Goal: Task Accomplishment & Management: Complete application form

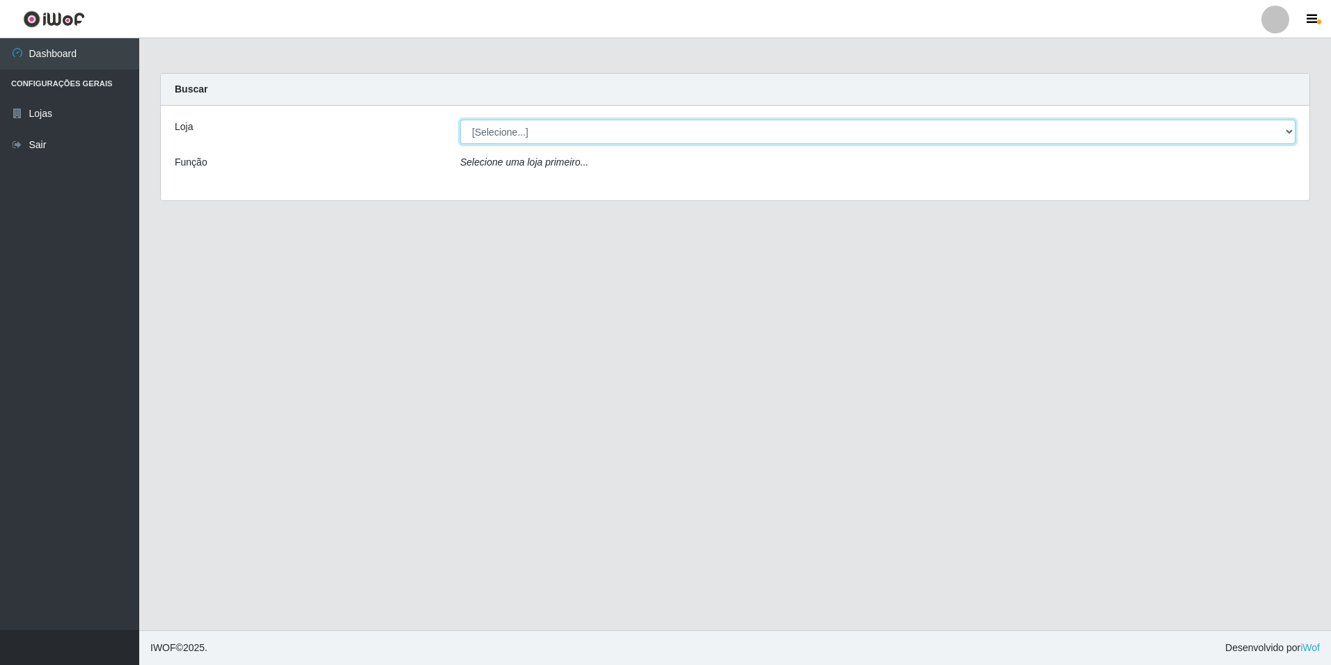
click at [577, 138] on select "[Selecione...] [GEOGRAPHIC_DATA] - [GEOGRAPHIC_DATA]" at bounding box center [877, 132] width 835 height 24
select select "528"
click at [460, 120] on select "[Selecione...] [GEOGRAPHIC_DATA] - [GEOGRAPHIC_DATA]" at bounding box center [877, 132] width 835 height 24
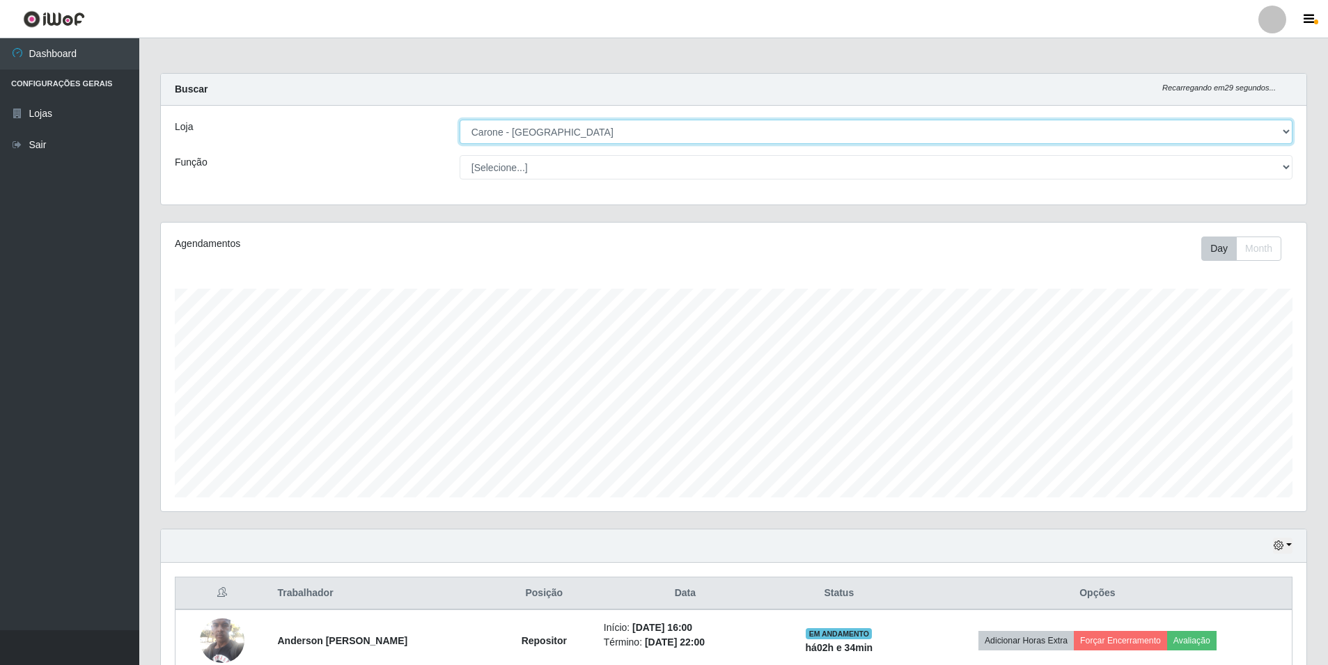
scroll to position [289, 1145]
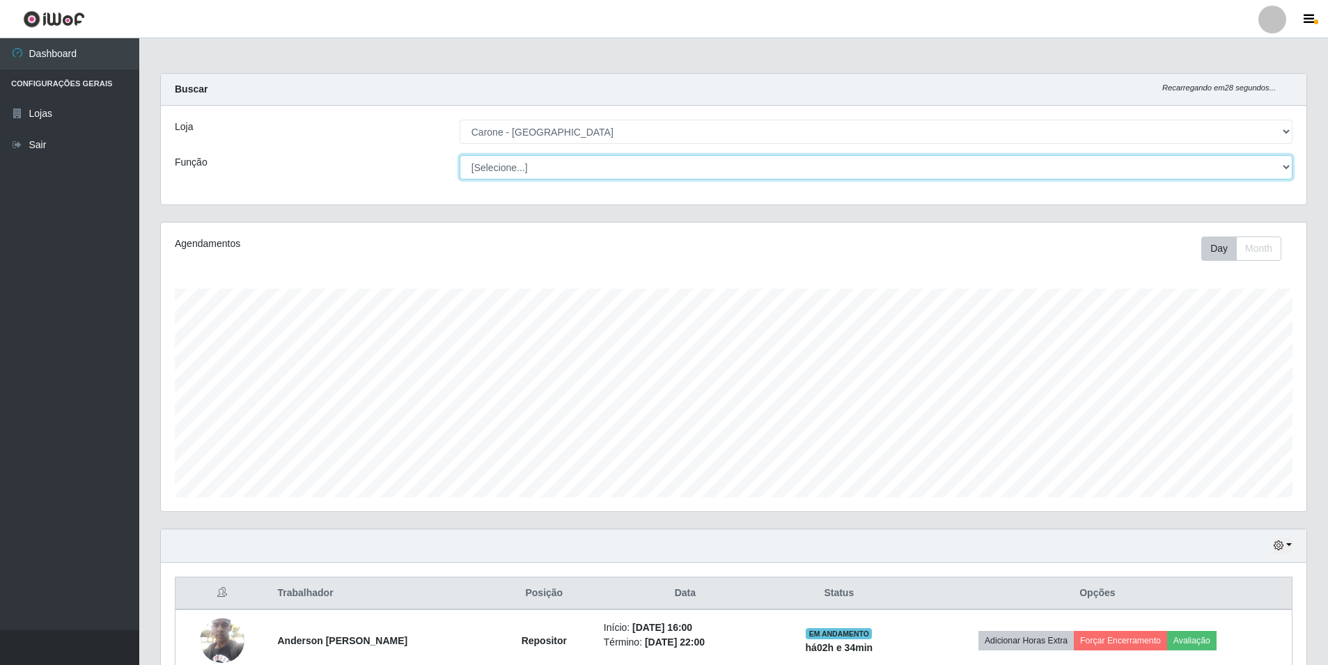
click at [1288, 167] on select "[Selecione...] Auxiliar de Depósito Auxiliar de Depósito + Auxiliar de Depósito…" at bounding box center [875, 167] width 833 height 24
click at [459, 155] on select "[Selecione...] Auxiliar de Depósito Auxiliar de Depósito + Auxiliar de Depósito…" at bounding box center [875, 167] width 833 height 24
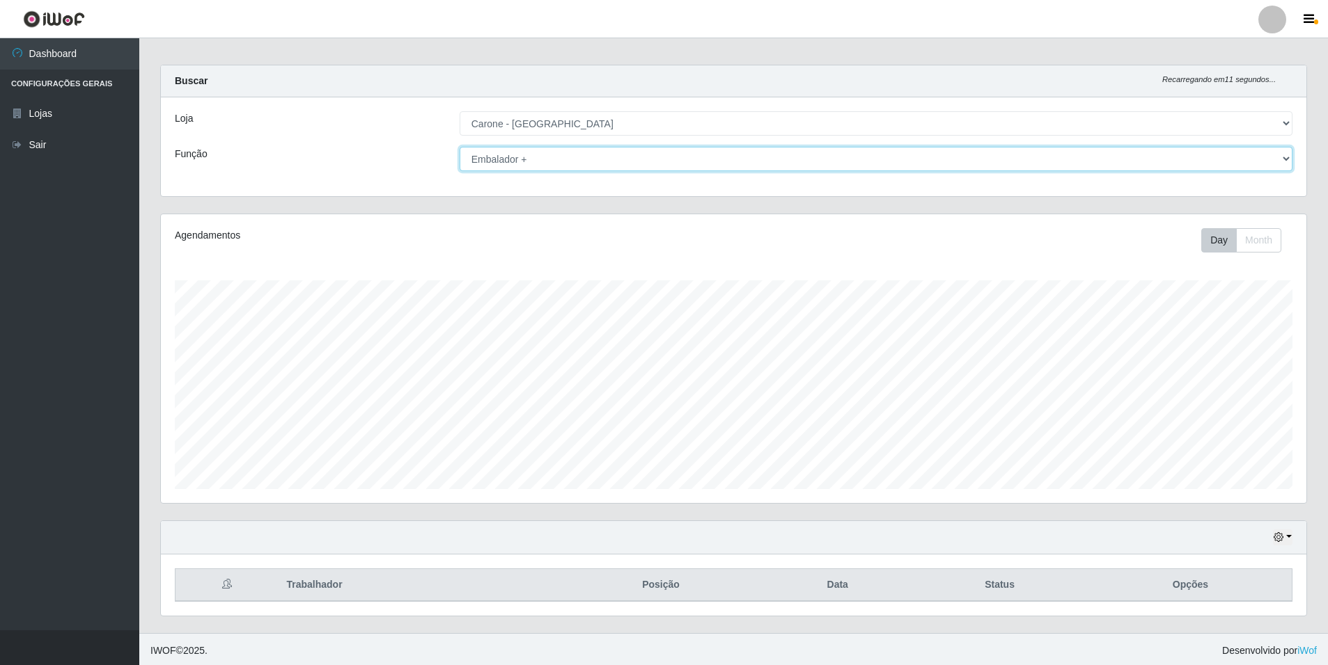
scroll to position [11, 0]
click at [1284, 156] on select "[Selecione...] Auxiliar de Depósito Auxiliar de Depósito + Auxiliar de Depósito…" at bounding box center [875, 156] width 833 height 24
click at [459, 144] on select "[Selecione...] Auxiliar de Depósito Auxiliar de Depósito + Auxiliar de Depósito…" at bounding box center [875, 156] width 833 height 24
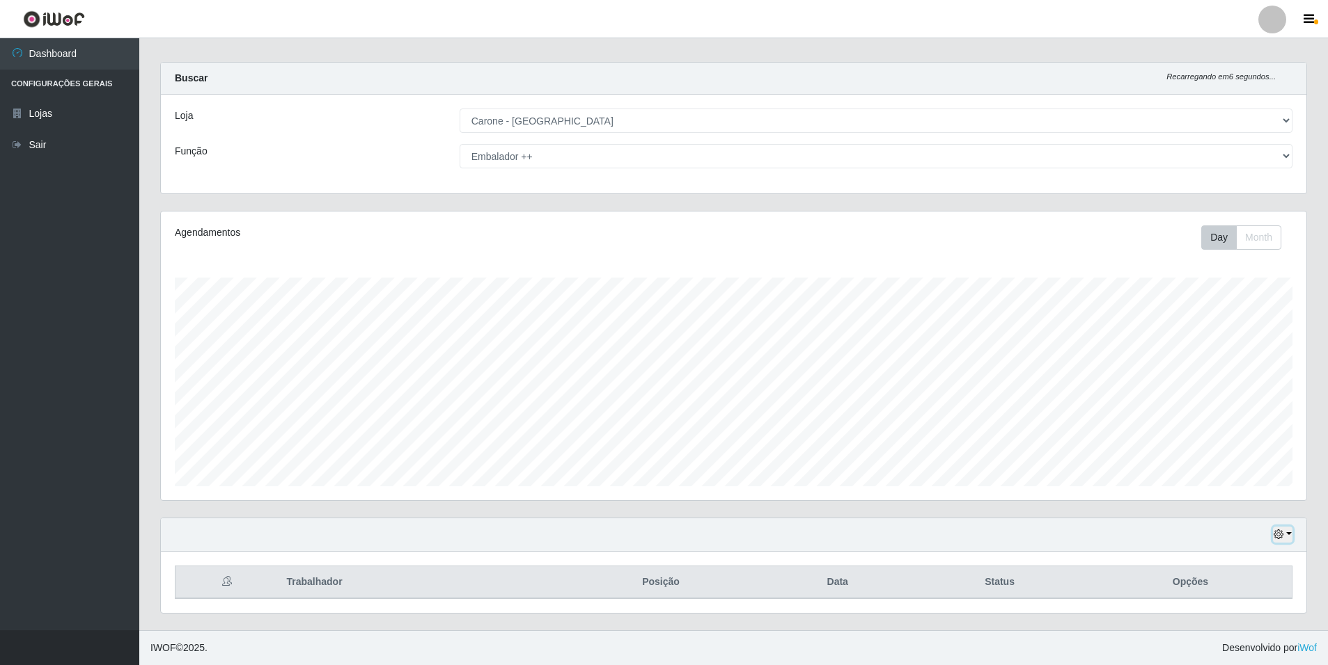
click at [1278, 532] on icon "button" at bounding box center [1278, 535] width 10 height 10
click at [1261, 455] on button "3 dias" at bounding box center [1236, 453] width 110 height 29
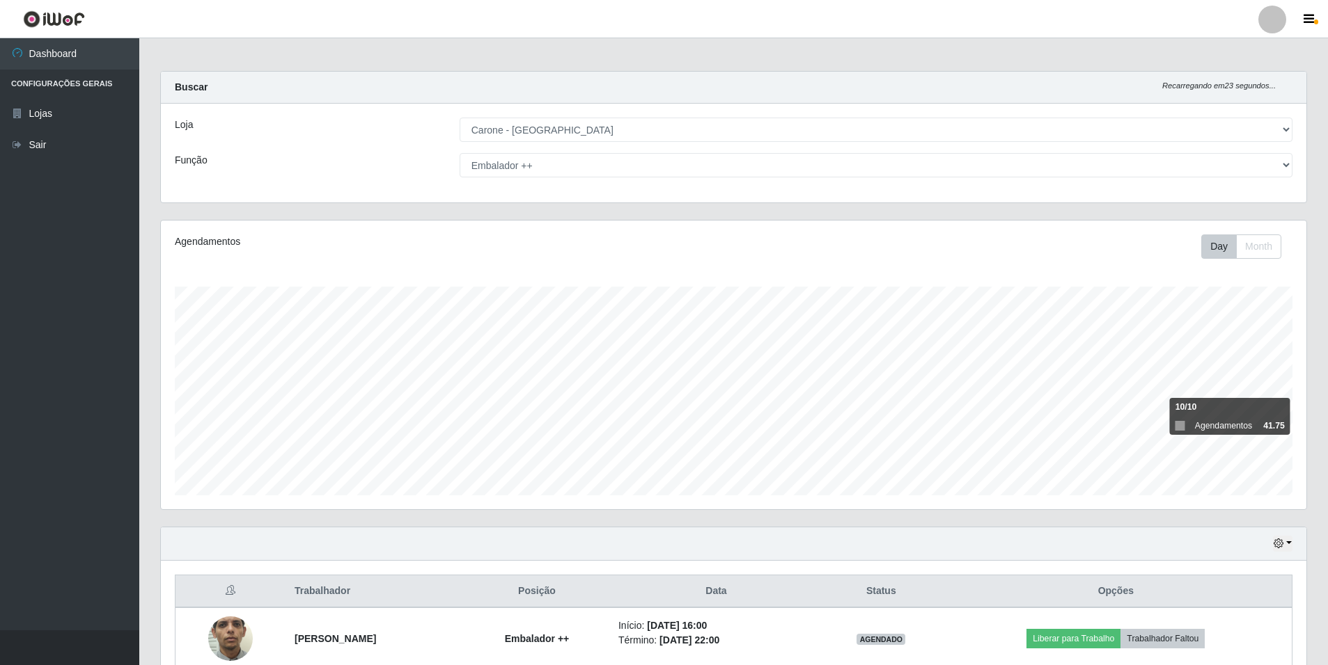
scroll to position [0, 0]
click at [1287, 174] on select "[Selecione...] Auxiliar de Depósito Auxiliar de Depósito + Auxiliar de Depósito…" at bounding box center [875, 167] width 833 height 24
click at [459, 155] on select "[Selecione...] Auxiliar de Depósito Auxiliar de Depósito + Auxiliar de Depósito…" at bounding box center [875, 167] width 833 height 24
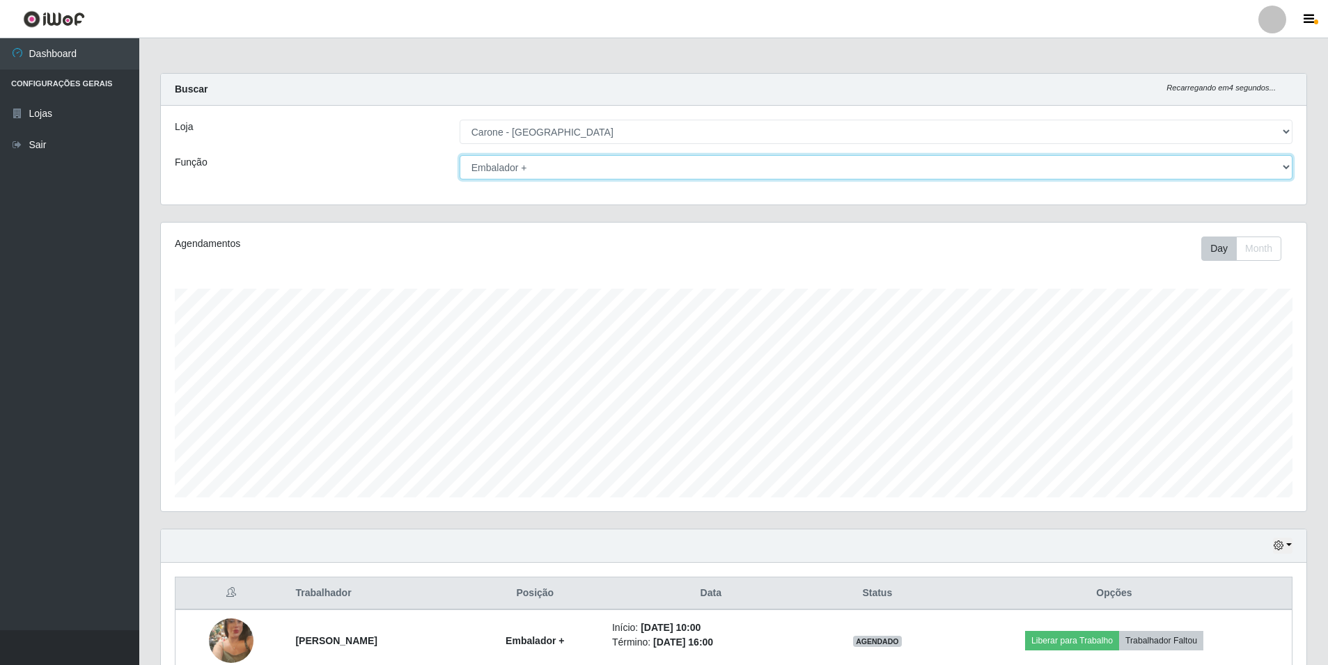
click at [1263, 162] on select "[Selecione...] Auxiliar de Depósito Auxiliar de Depósito + Auxiliar de Depósito…" at bounding box center [875, 167] width 833 height 24
click at [459, 155] on select "[Selecione...] Auxiliar de Depósito Auxiliar de Depósito + Auxiliar de Depósito…" at bounding box center [875, 167] width 833 height 24
click at [1277, 178] on select "[Selecione...] Auxiliar de Depósito Auxiliar de Depósito + Auxiliar de Depósito…" at bounding box center [875, 167] width 833 height 24
click at [459, 155] on select "[Selecione...] Auxiliar de Depósito Auxiliar de Depósito + Auxiliar de Depósito…" at bounding box center [875, 167] width 833 height 24
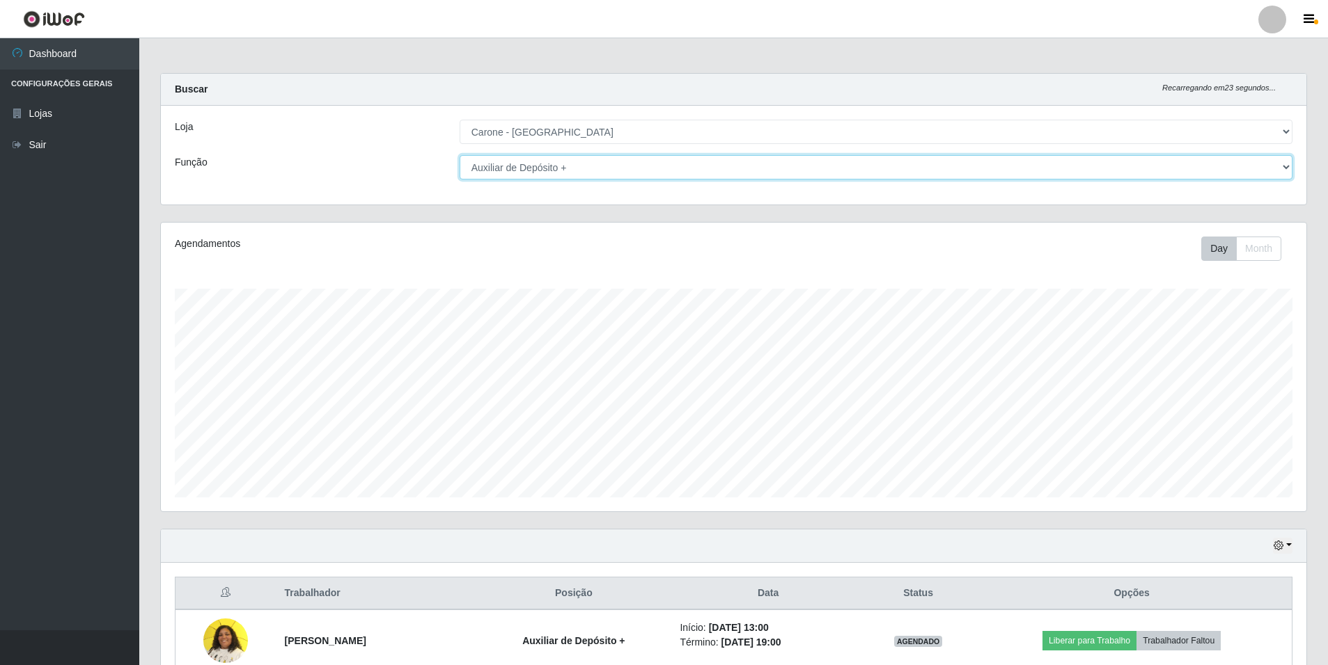
click at [1283, 170] on select "[Selecione...] Auxiliar de Depósito Auxiliar de Depósito + Auxiliar de Depósito…" at bounding box center [875, 167] width 833 height 24
click at [459, 155] on select "[Selecione...] Auxiliar de Depósito Auxiliar de Depósito + Auxiliar de Depósito…" at bounding box center [875, 167] width 833 height 24
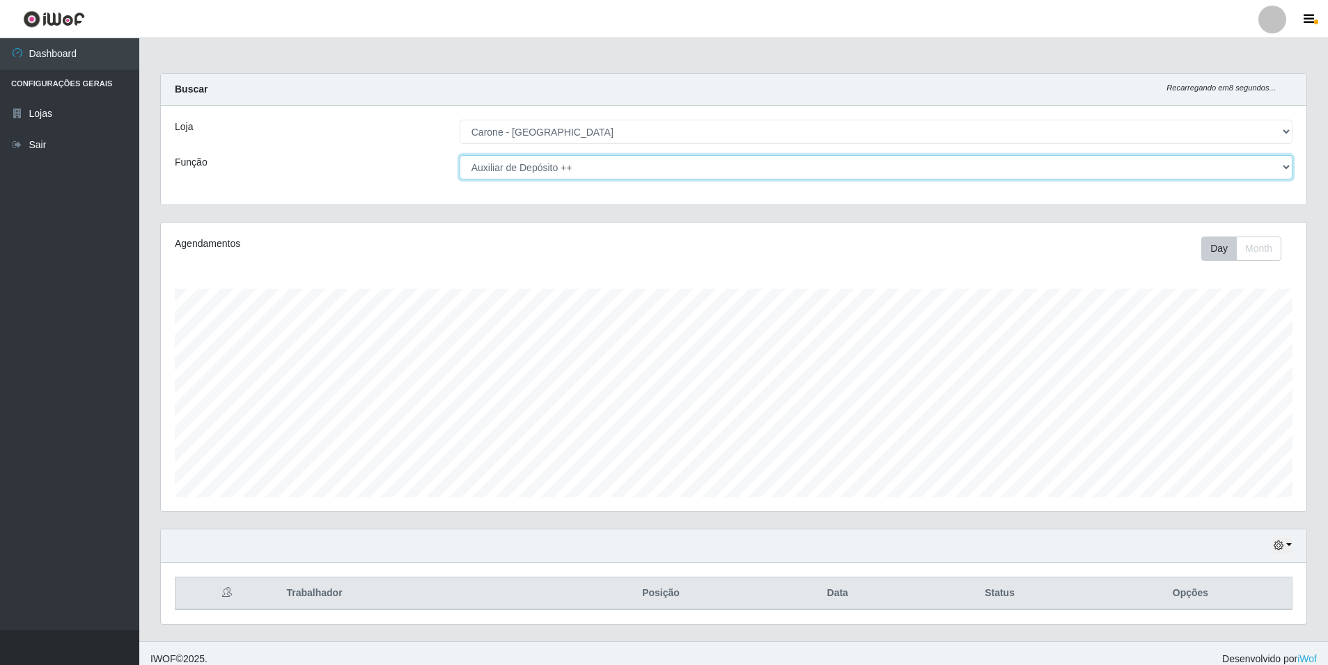
click at [1285, 166] on select "[Selecione...] Auxiliar de Depósito Auxiliar de Depósito + Auxiliar de Depósito…" at bounding box center [875, 167] width 833 height 24
click at [459, 155] on select "[Selecione...] Auxiliar de Depósito Auxiliar de Depósito + Auxiliar de Depósito…" at bounding box center [875, 167] width 833 height 24
click at [1291, 168] on select "[Selecione...] Auxiliar de Depósito Auxiliar de Depósito + Auxiliar de Depósito…" at bounding box center [875, 167] width 833 height 24
click at [459, 155] on select "[Selecione...] Auxiliar de Depósito Auxiliar de Depósito + Auxiliar de Depósito…" at bounding box center [875, 167] width 833 height 24
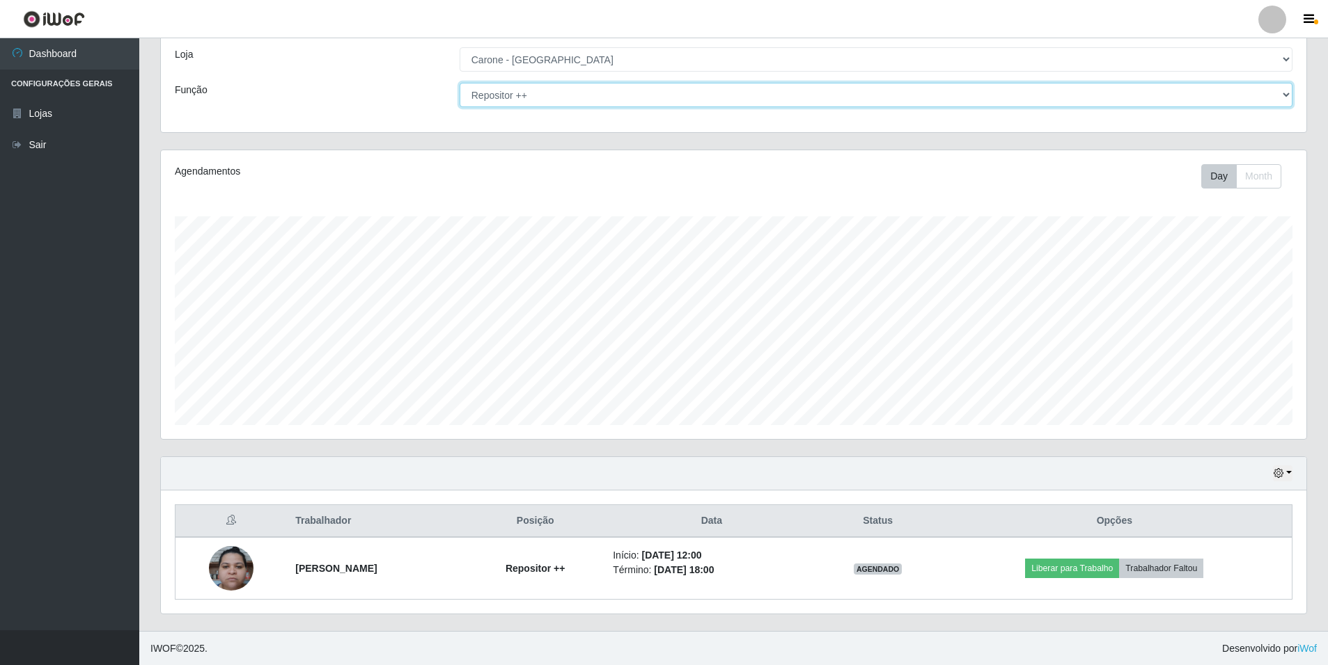
scroll to position [73, 0]
click at [1291, 471] on button "button" at bounding box center [1282, 473] width 19 height 16
click at [1272, 90] on select "[Selecione...] Auxiliar de Depósito Auxiliar de Depósito + Auxiliar de Depósito…" at bounding box center [875, 94] width 833 height 24
click at [459, 82] on select "[Selecione...] Auxiliar de Depósito Auxiliar de Depósito + Auxiliar de Depósito…" at bounding box center [875, 94] width 833 height 24
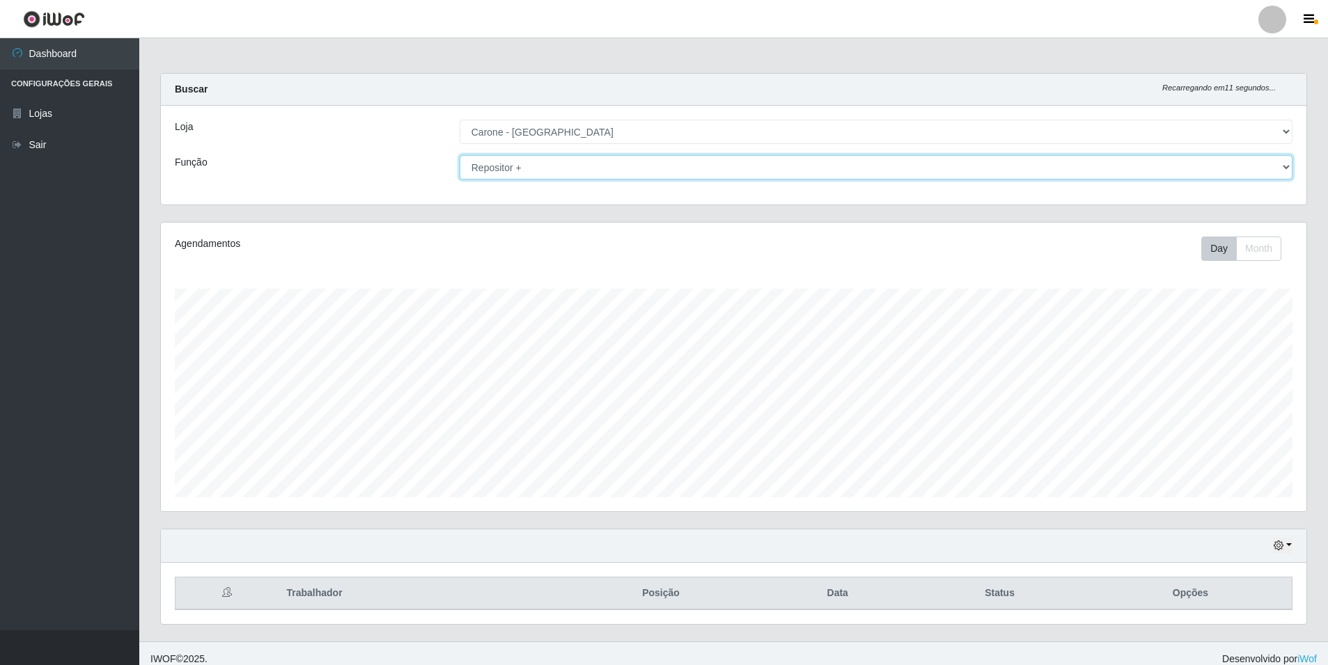
scroll to position [11, 0]
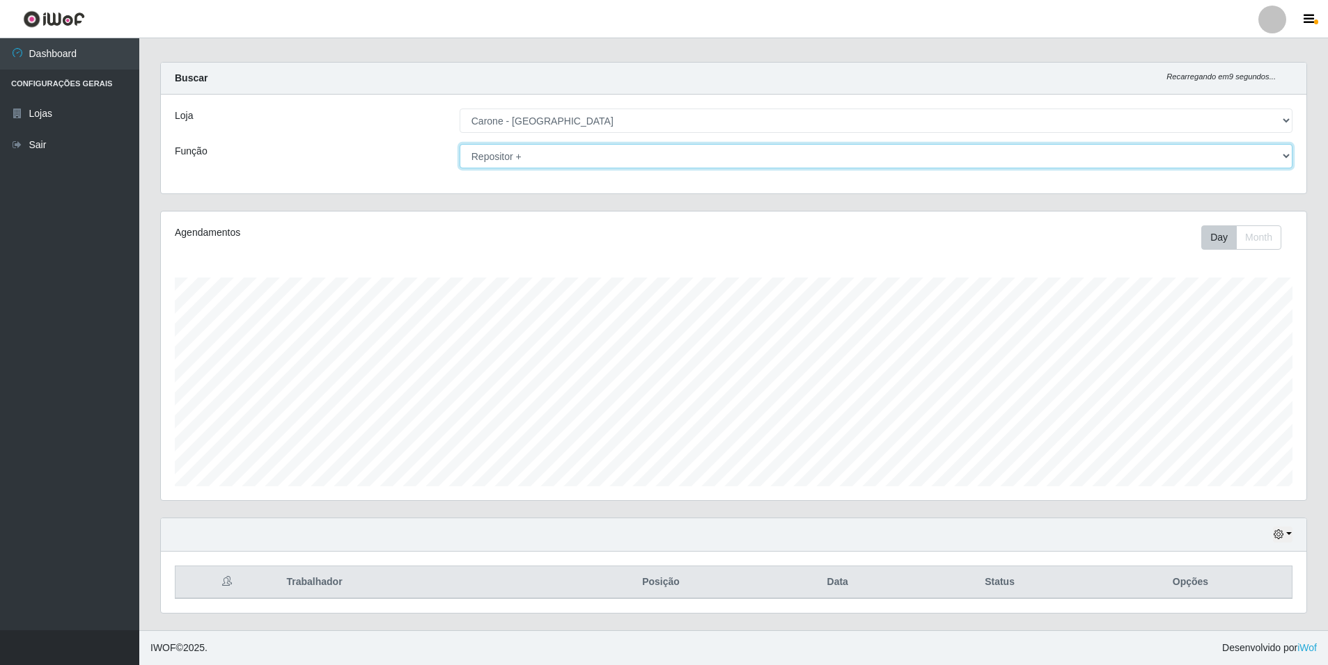
click at [1281, 153] on select "[Selecione...] Auxiliar de Depósito Auxiliar de Depósito + Auxiliar de Depósito…" at bounding box center [875, 156] width 833 height 24
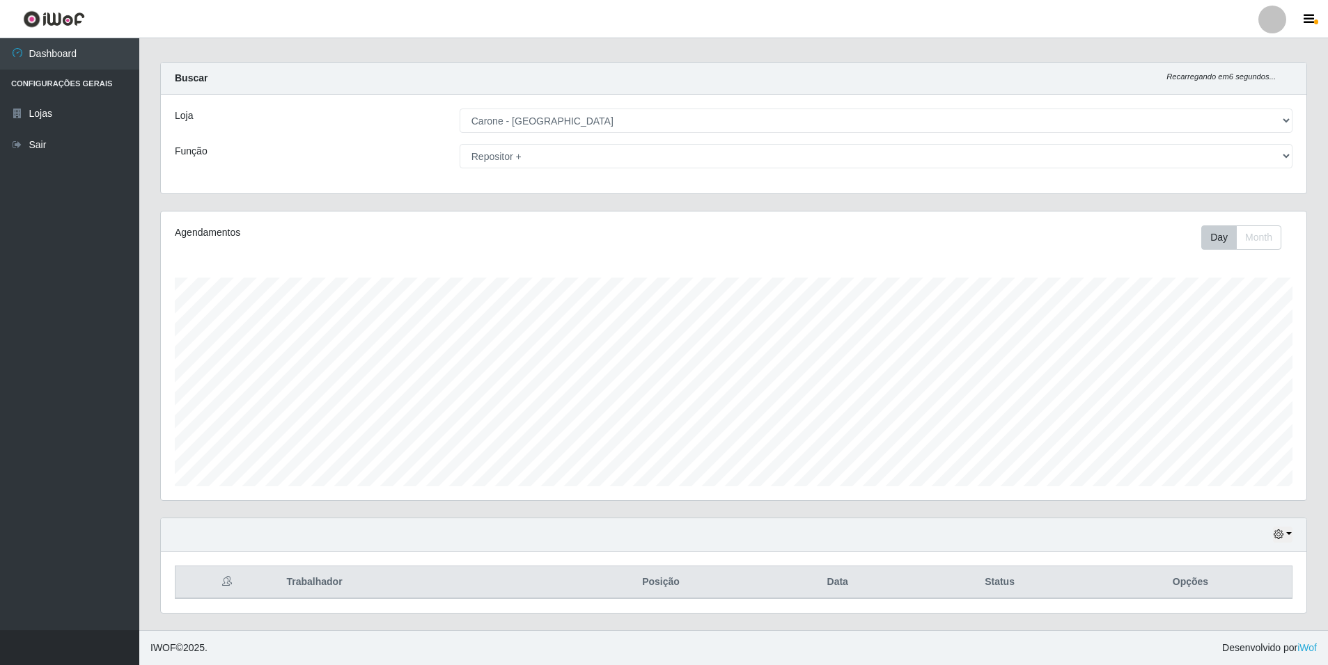
click at [293, 129] on div "Loja" at bounding box center [306, 121] width 285 height 24
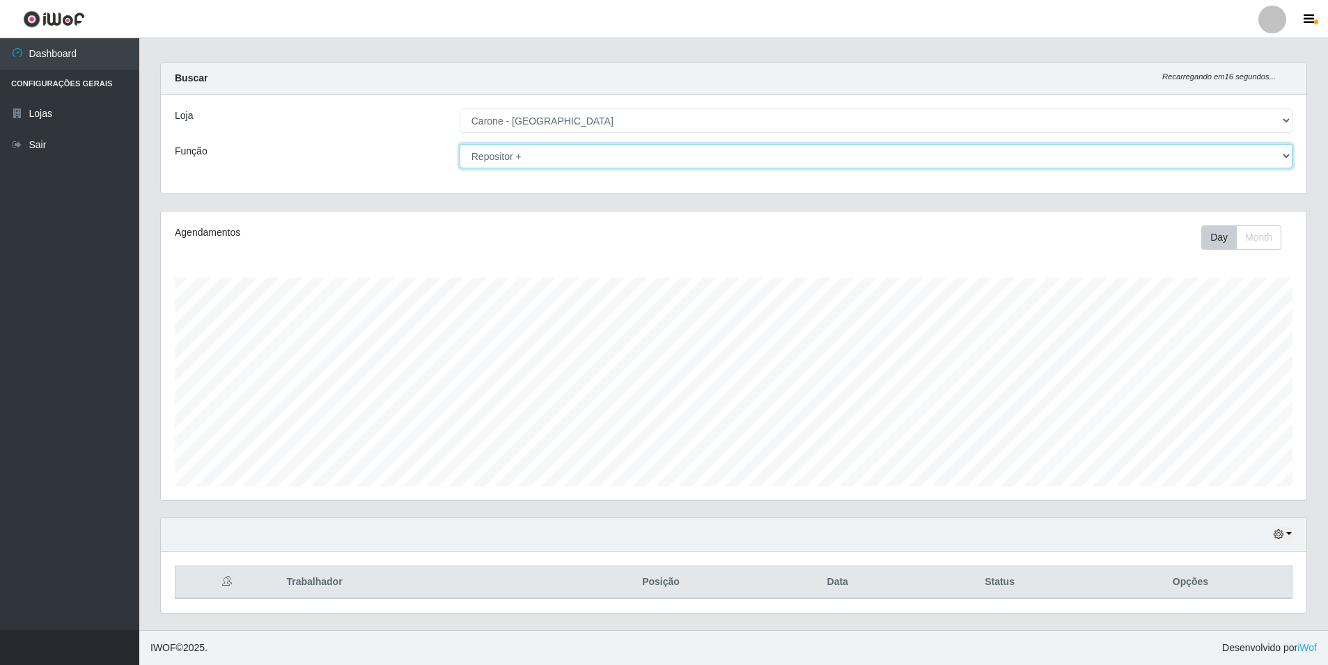
click at [1278, 161] on select "[Selecione...] Auxiliar de Depósito Auxiliar de Depósito + Auxiliar de Depósito…" at bounding box center [875, 156] width 833 height 24
click at [459, 144] on select "[Selecione...] Auxiliar de Depósito Auxiliar de Depósito + Auxiliar de Depósito…" at bounding box center [875, 156] width 833 height 24
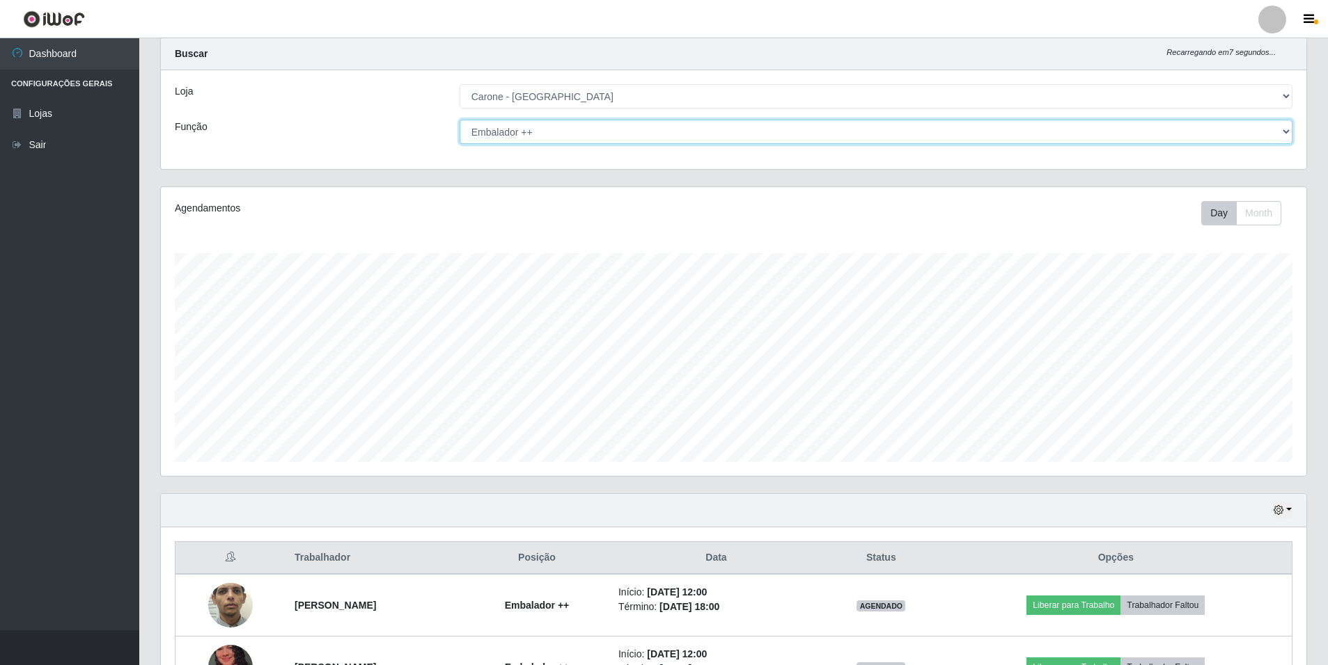
scroll to position [0, 0]
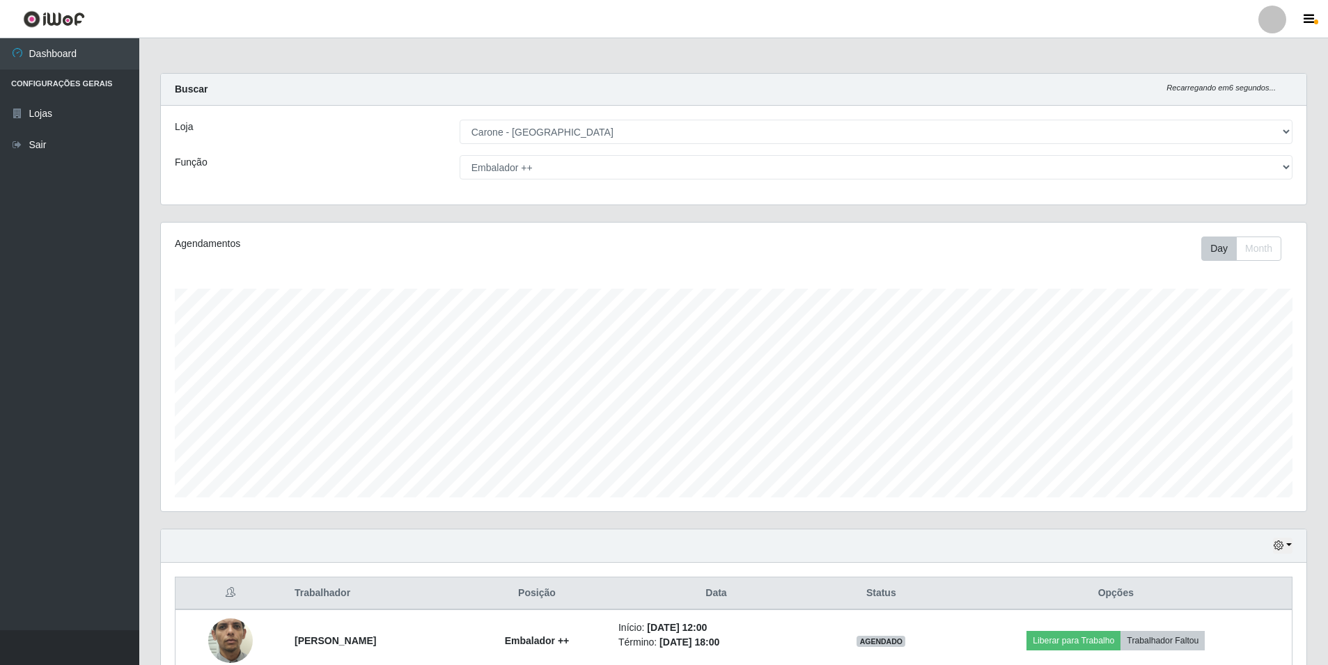
click at [1300, 157] on div "[Selecione...] Auxiliar de Depósito Auxiliar de Depósito + Auxiliar de Depósito…" at bounding box center [875, 167] width 853 height 24
click at [1287, 167] on select "[Selecione...] Auxiliar de Depósito Auxiliar de Depósito + Auxiliar de Depósito…" at bounding box center [875, 167] width 833 height 24
select select "70"
click at [459, 155] on select "[Selecione...] Auxiliar de Depósito Auxiliar de Depósito + Auxiliar de Depósito…" at bounding box center [875, 167] width 833 height 24
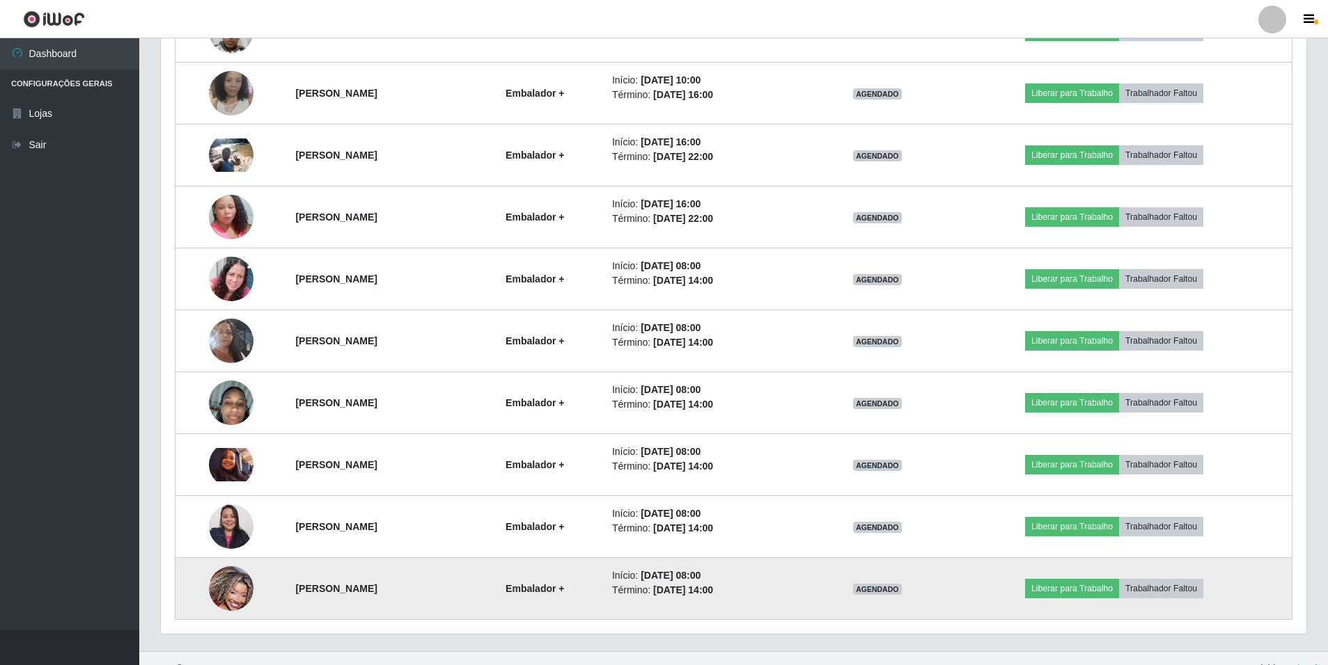
scroll to position [817, 0]
